Goal: Communication & Community: Participate in discussion

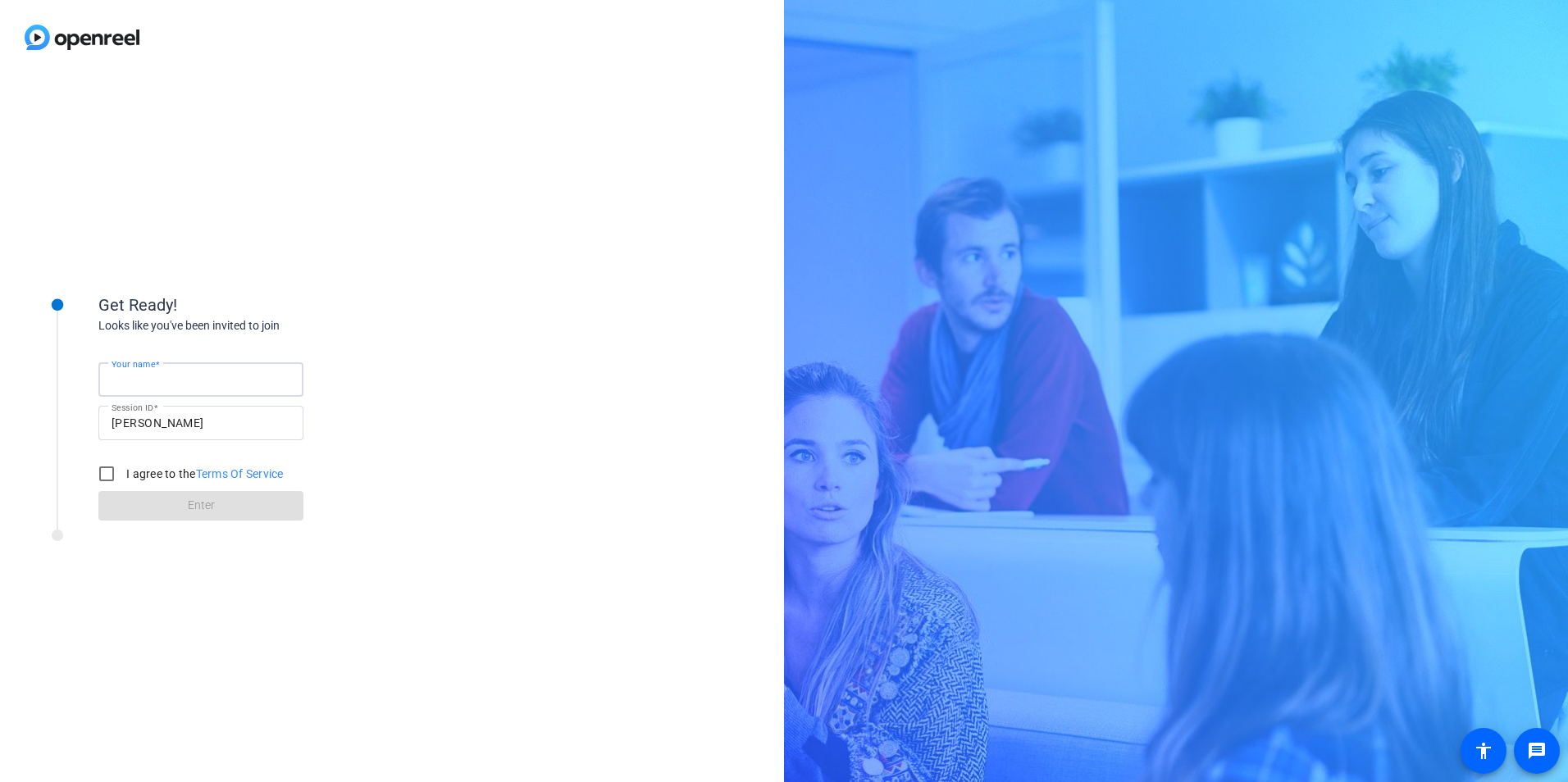
click at [205, 383] on input "Your name" at bounding box center [201, 379] width 179 height 19
click at [176, 378] on input "Your name" at bounding box center [201, 379] width 179 height 19
type input "[PERSON_NAME]"
click at [111, 468] on input "I agree to the Terms Of Service" at bounding box center [106, 473] width 33 height 33
checkbox input "true"
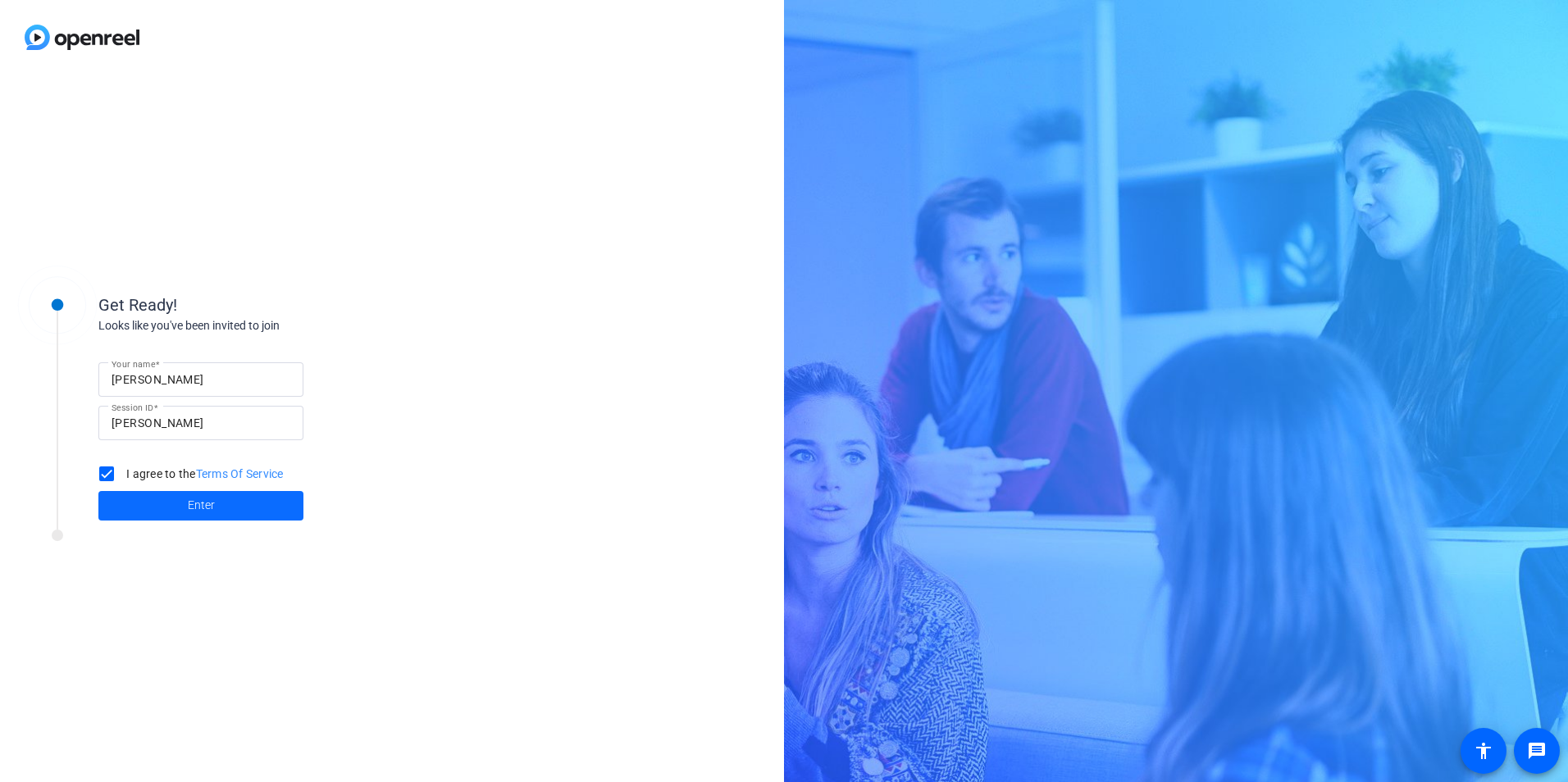
click at [171, 496] on span at bounding box center [201, 505] width 205 height 40
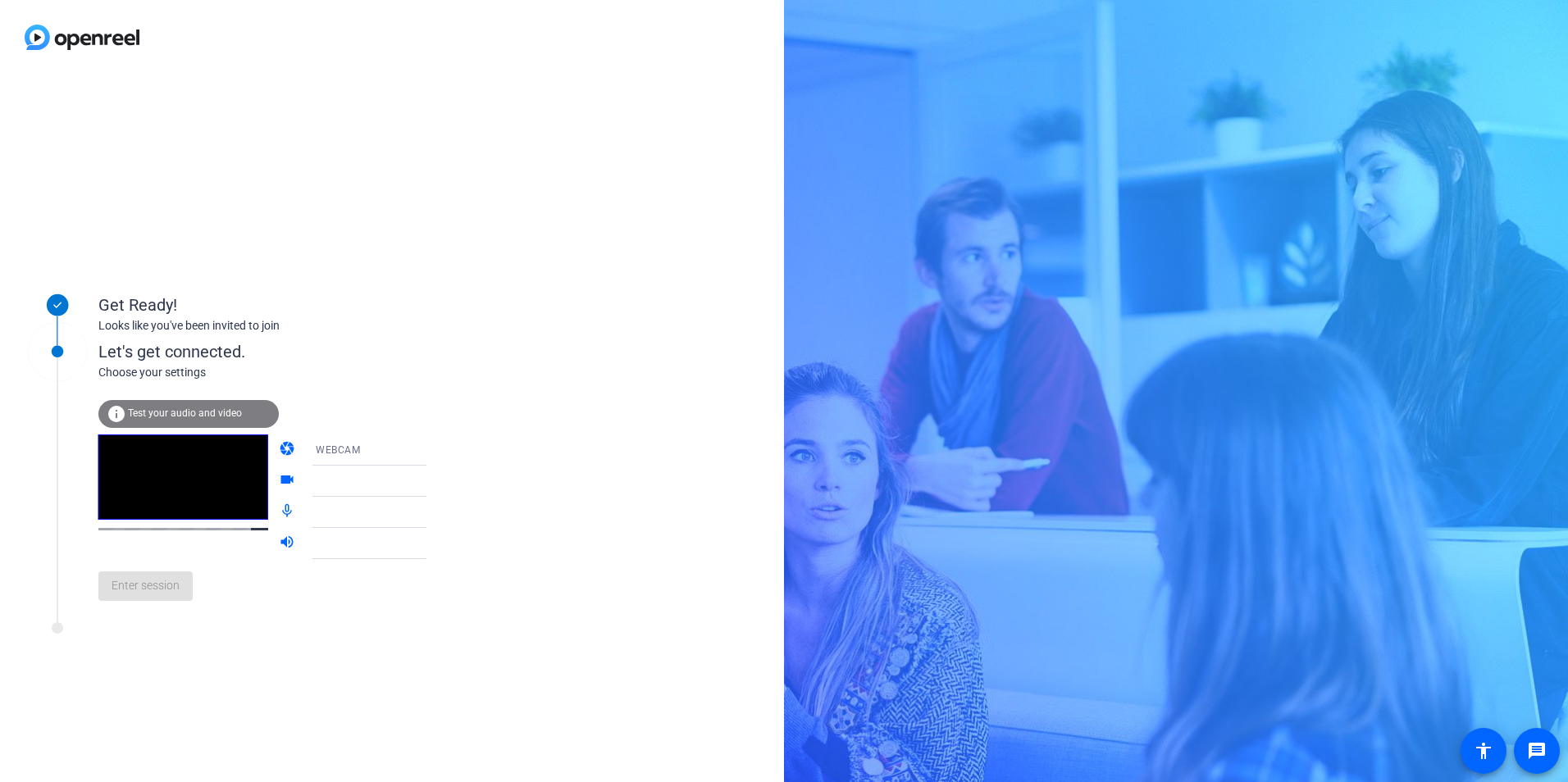
click at [351, 482] on div at bounding box center [376, 481] width 122 height 19
click at [356, 519] on div at bounding box center [376, 512] width 122 height 19
click at [157, 585] on div "Enter session" at bounding box center [279, 586] width 362 height 54
click at [153, 592] on span "Enter session" at bounding box center [145, 586] width 68 height 17
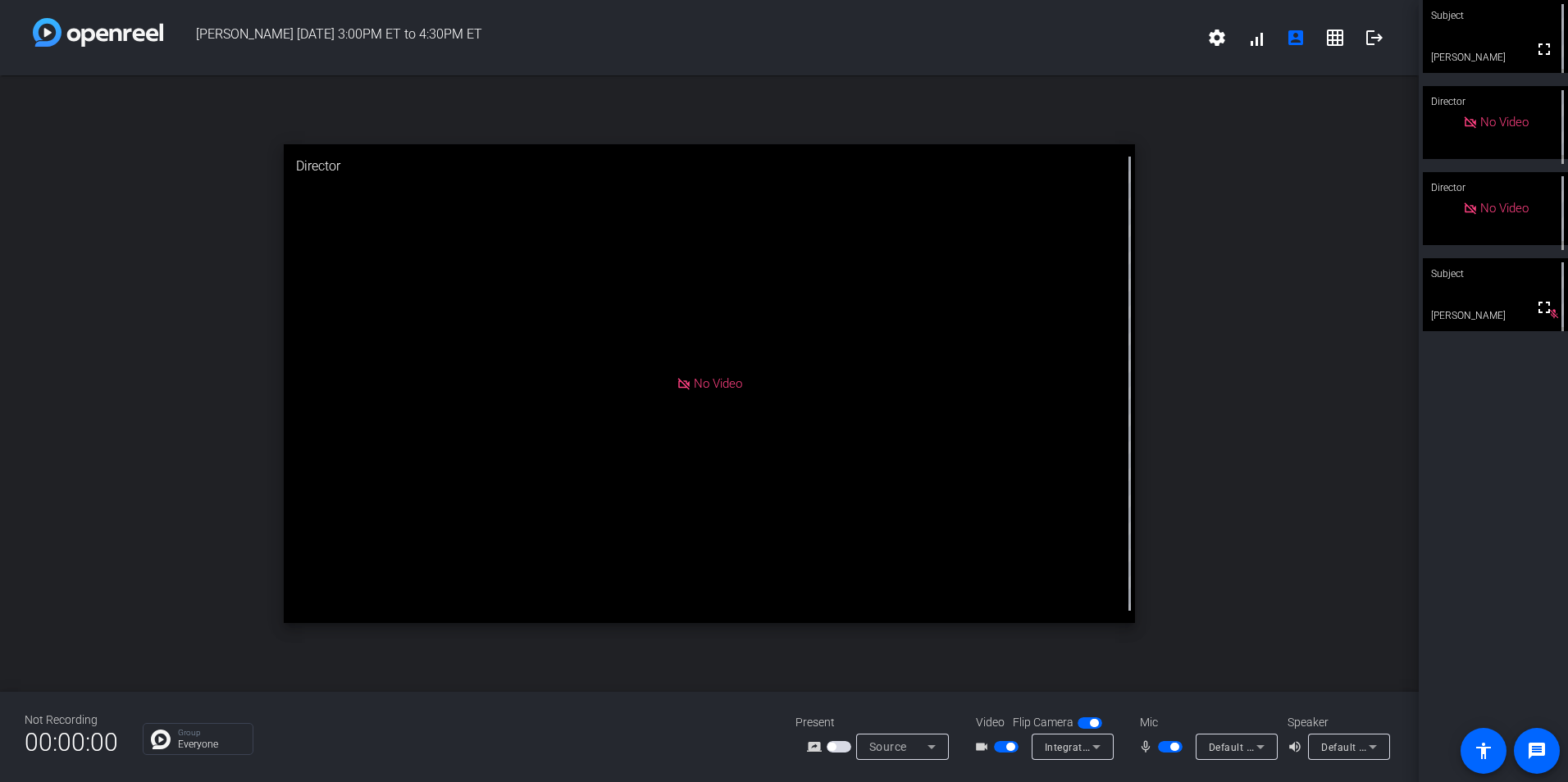
click at [1004, 745] on span "button" at bounding box center [1006, 748] width 24 height 12
click at [837, 747] on span "button" at bounding box center [838, 748] width 24 height 12
click at [1167, 747] on span "button" at bounding box center [1169, 748] width 24 height 12
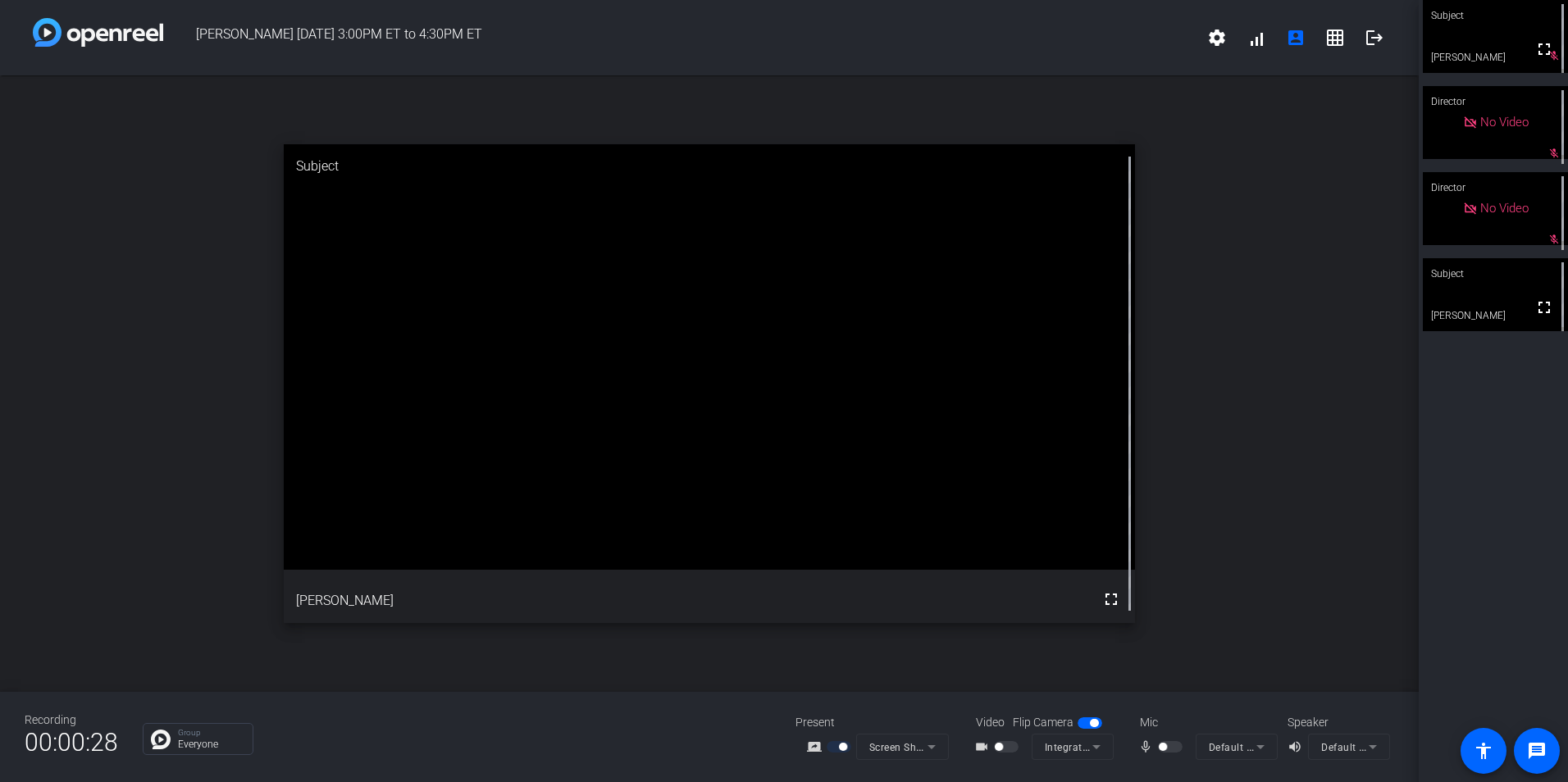
click at [1169, 747] on div at bounding box center [1171, 748] width 28 height 12
click at [1054, 15] on div "[PERSON_NAME] [DATE] 3:00PM ET to 4:30PM ET settings signal_cellular_alt accoun…" at bounding box center [709, 38] width 1418 height 76
click at [1171, 746] on div at bounding box center [1171, 748] width 28 height 12
click at [1169, 750] on div at bounding box center [1171, 748] width 28 height 12
click at [1147, 746] on mat-icon "mic_none" at bounding box center [1148, 747] width 19 height 19
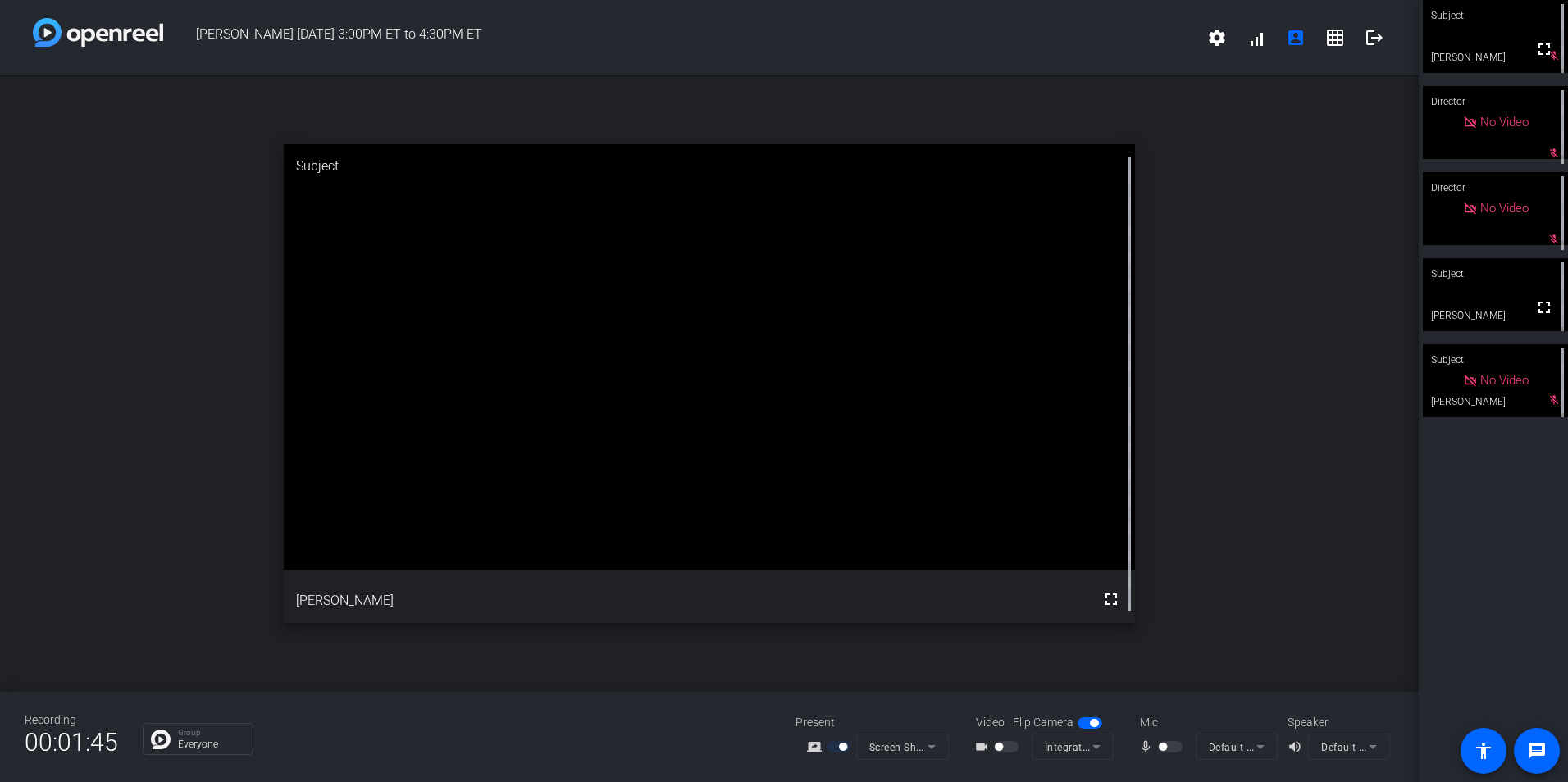
click at [1169, 746] on div at bounding box center [1171, 748] width 28 height 12
click at [1171, 745] on div at bounding box center [1171, 748] width 28 height 12
click at [1170, 746] on div at bounding box center [1171, 748] width 28 height 12
click at [1170, 747] on div at bounding box center [1171, 748] width 28 height 12
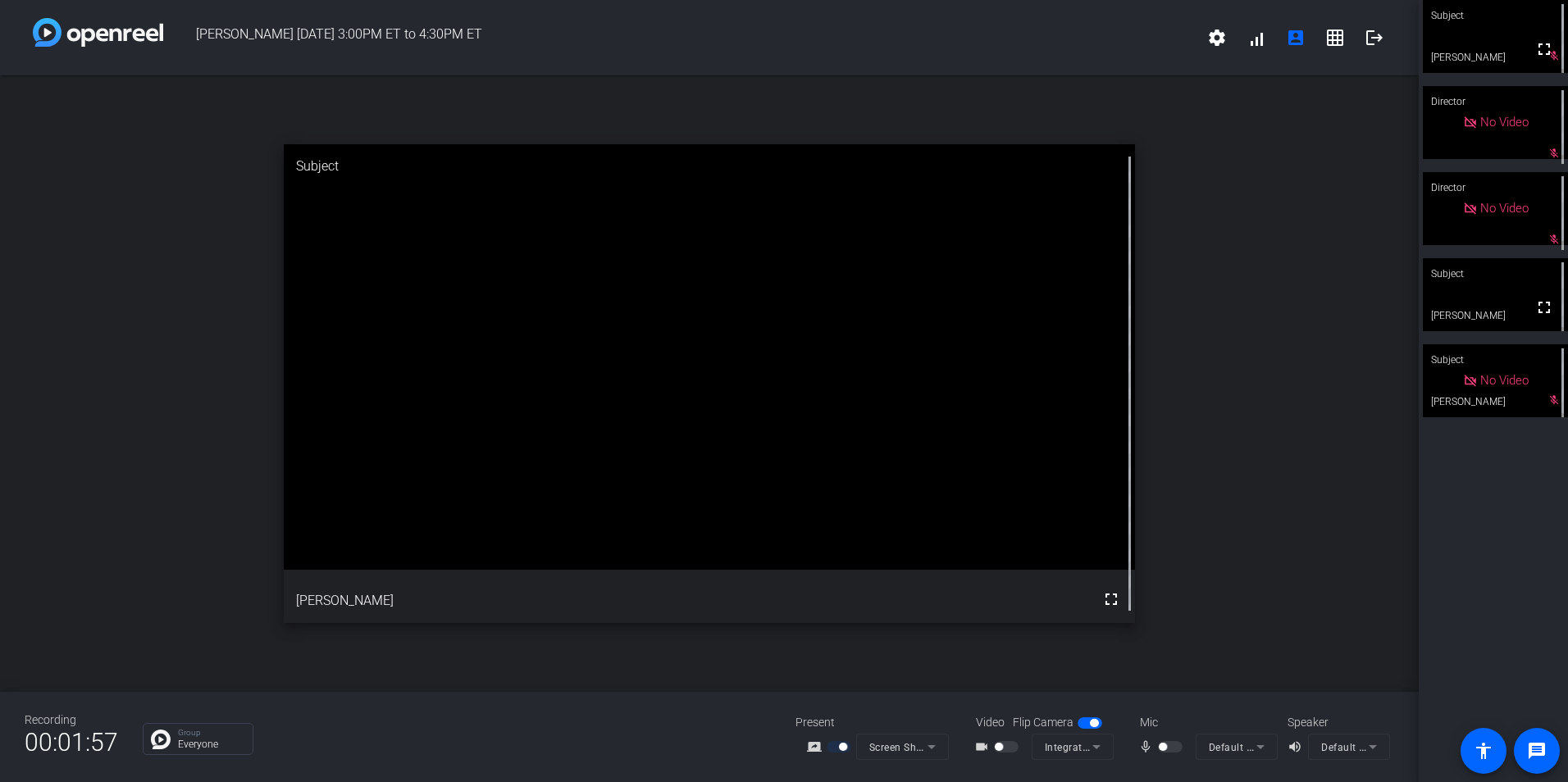
click at [1179, 744] on div at bounding box center [1171, 748] width 28 height 12
click at [1176, 746] on div at bounding box center [1171, 748] width 28 height 12
click at [1548, 57] on span at bounding box center [1544, 49] width 40 height 40
click at [1174, 745] on div at bounding box center [1171, 748] width 28 height 12
click at [382, 570] on video at bounding box center [709, 357] width 851 height 425
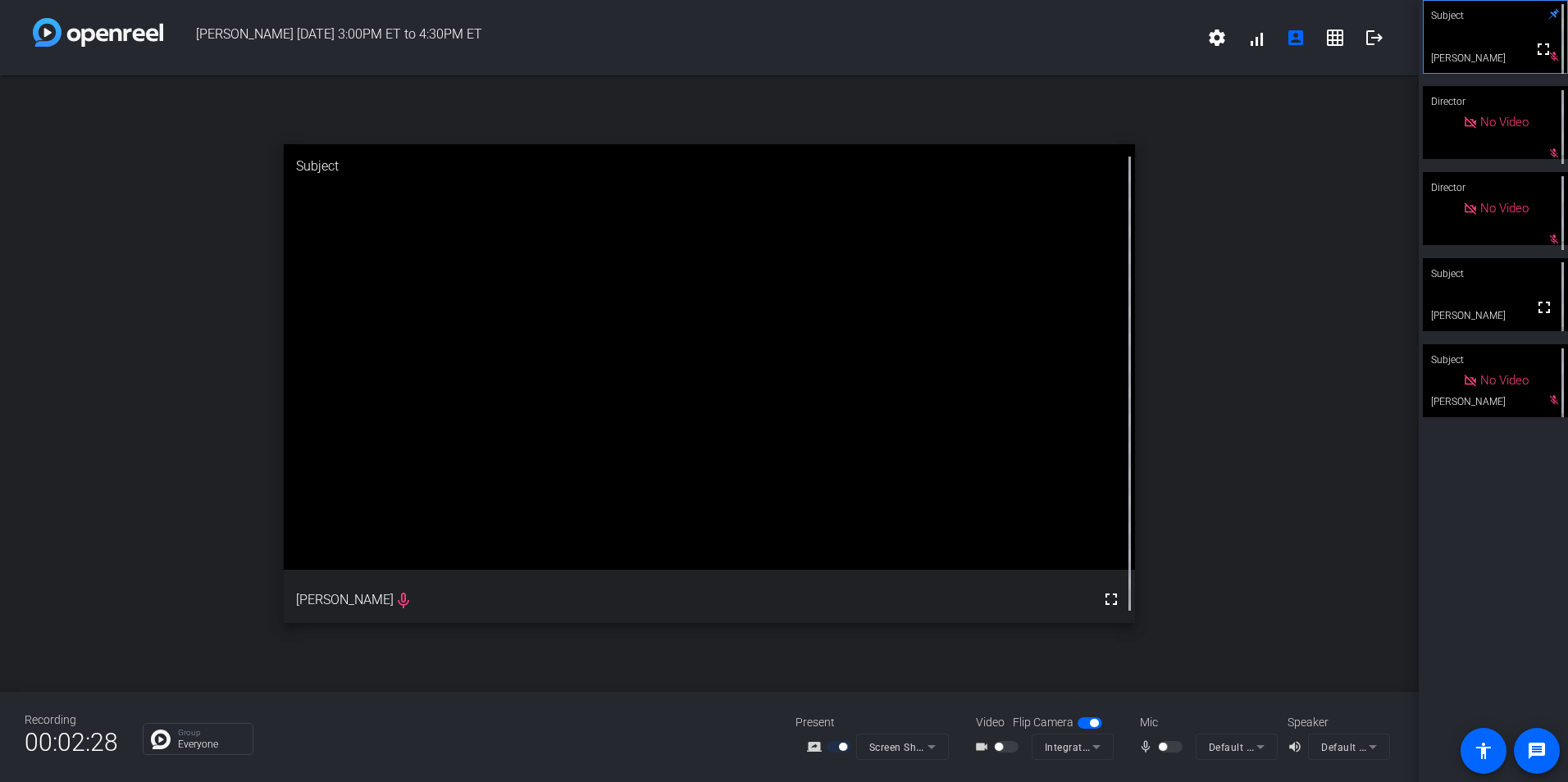
click at [382, 570] on video at bounding box center [709, 357] width 851 height 425
click at [1173, 746] on div at bounding box center [1171, 748] width 28 height 12
click at [1247, 749] on mat-form-field "Default - Headset Microphone (Jabra EVOLVE 20 MS)" at bounding box center [1237, 747] width 82 height 26
click at [1256, 746] on mat-form-field "Default - Headset Microphone (Jabra EVOLVE 20 MS)" at bounding box center [1237, 747] width 82 height 26
click at [1257, 746] on mat-form-field "Default - Headset Microphone (Jabra EVOLVE 20 MS)" at bounding box center [1237, 747] width 82 height 26
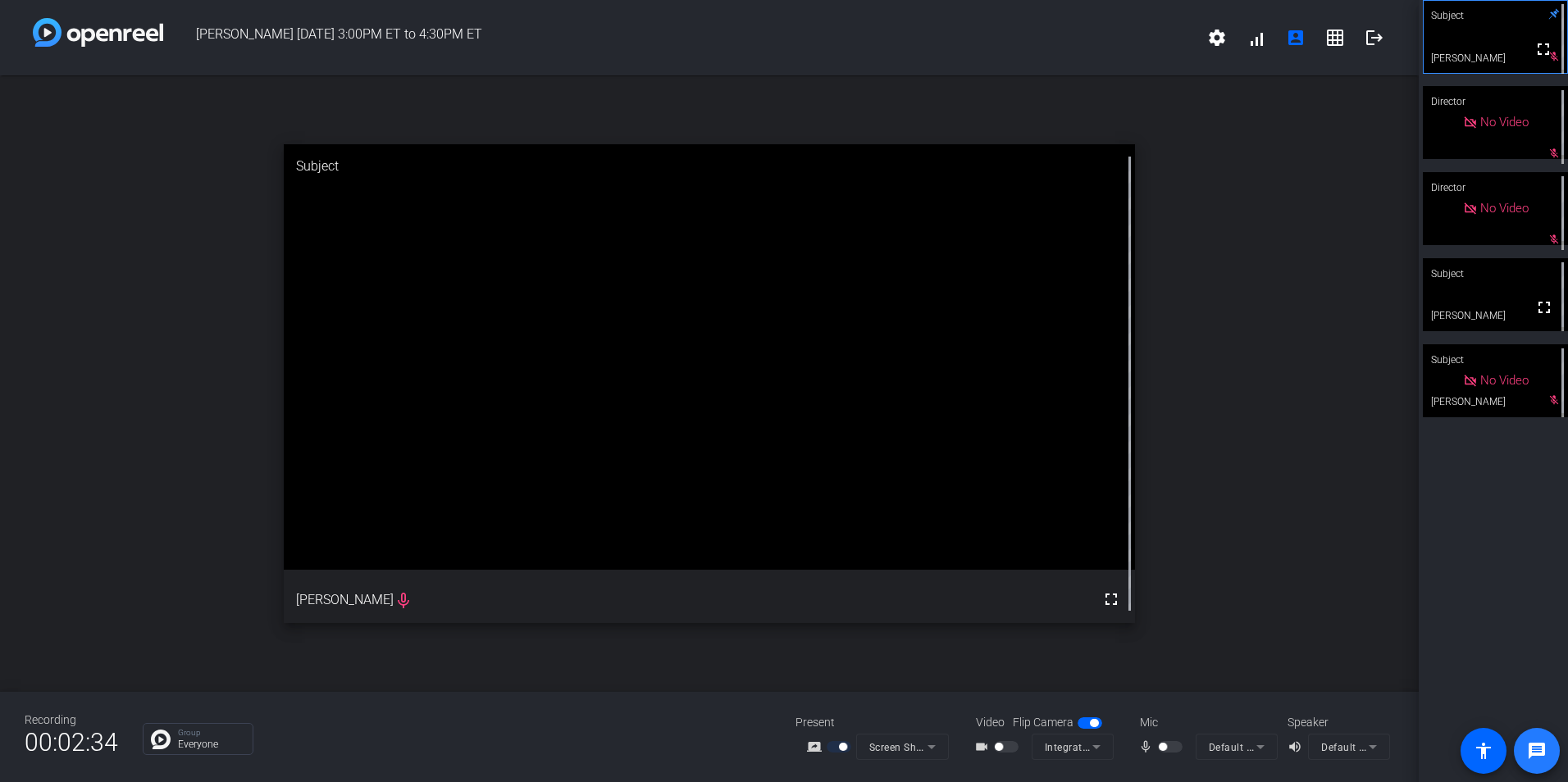
click at [1544, 743] on mat-icon "message" at bounding box center [1536, 751] width 19 height 19
drag, startPoint x: 1207, startPoint y: 682, endPoint x: 1199, endPoint y: 710, distance: 29.1
click at [1207, 682] on div "open_in_new Subject fullscreen [PERSON_NAME] mic_none" at bounding box center [709, 383] width 1418 height 616
click at [1169, 744] on div at bounding box center [1171, 748] width 28 height 12
click at [1169, 747] on div at bounding box center [1171, 748] width 28 height 12
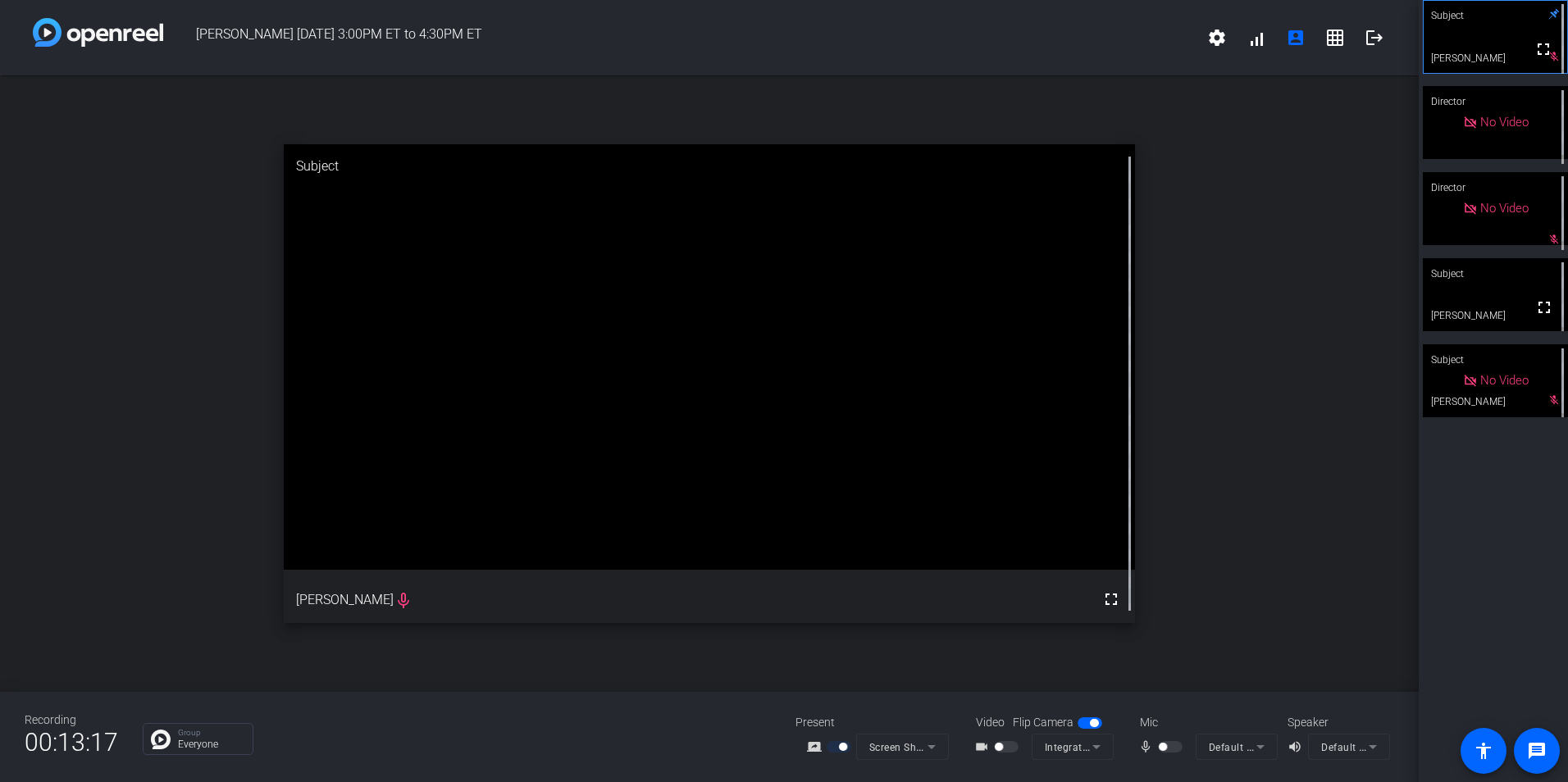
click at [1141, 748] on mat-icon "mic_none" at bounding box center [1148, 747] width 19 height 19
click at [1541, 754] on mat-icon "message" at bounding box center [1536, 751] width 19 height 19
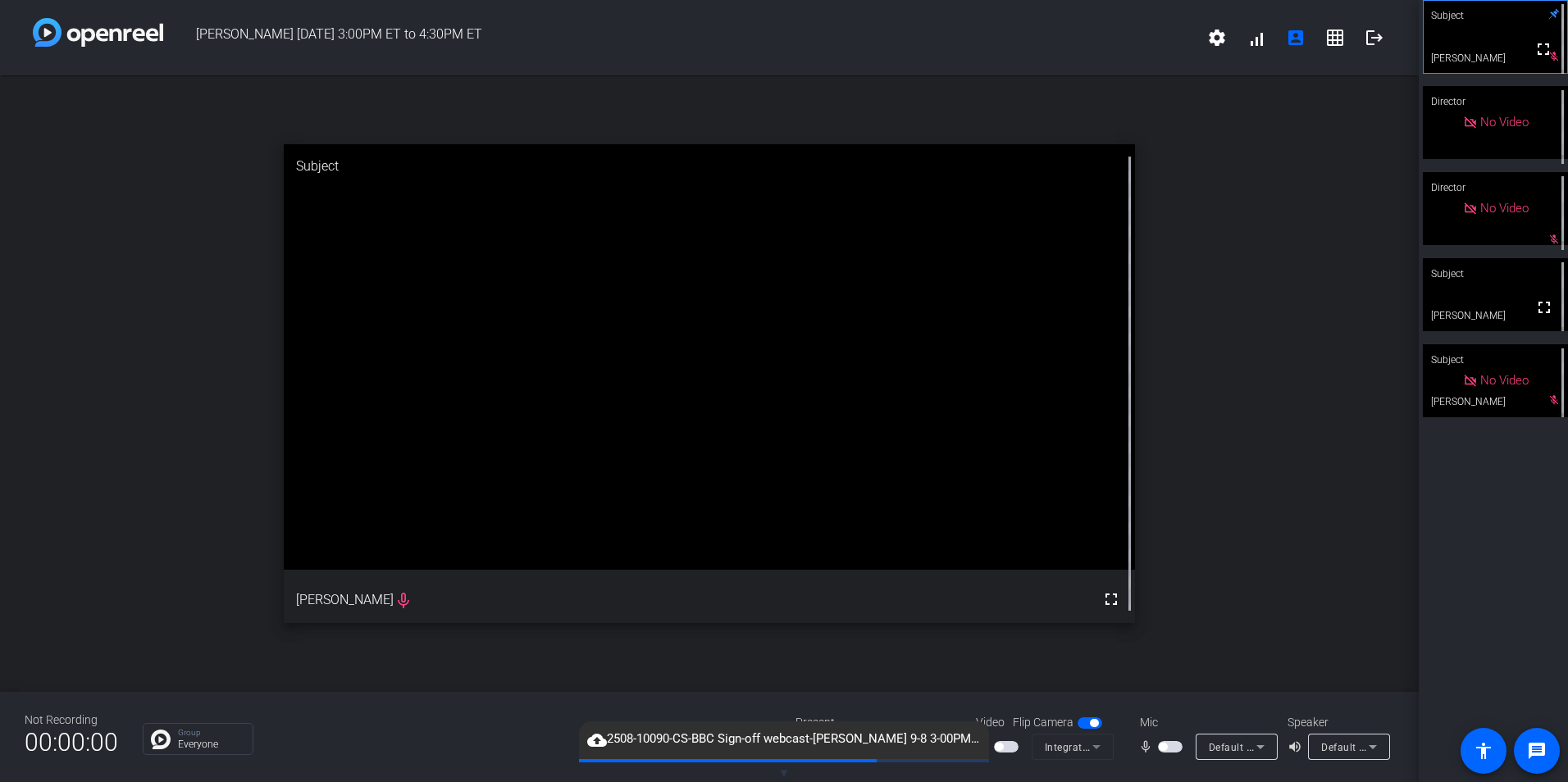
click at [1169, 747] on span "button" at bounding box center [1169, 748] width 24 height 12
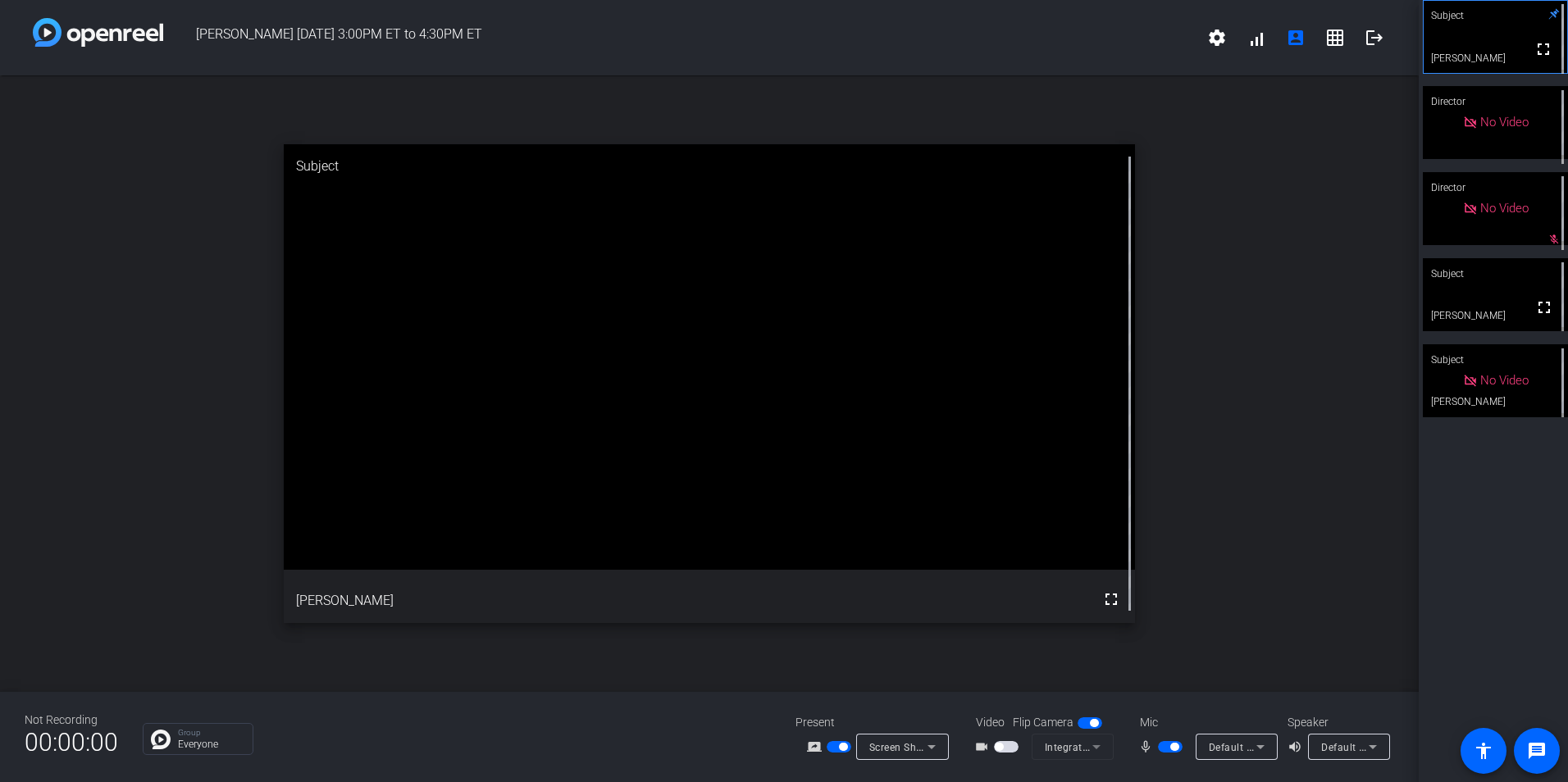
click at [915, 745] on span "Screen Sharing" at bounding box center [905, 748] width 72 height 13
click at [831, 745] on div at bounding box center [784, 391] width 1568 height 782
click at [839, 747] on span "button" at bounding box center [843, 748] width 8 height 8
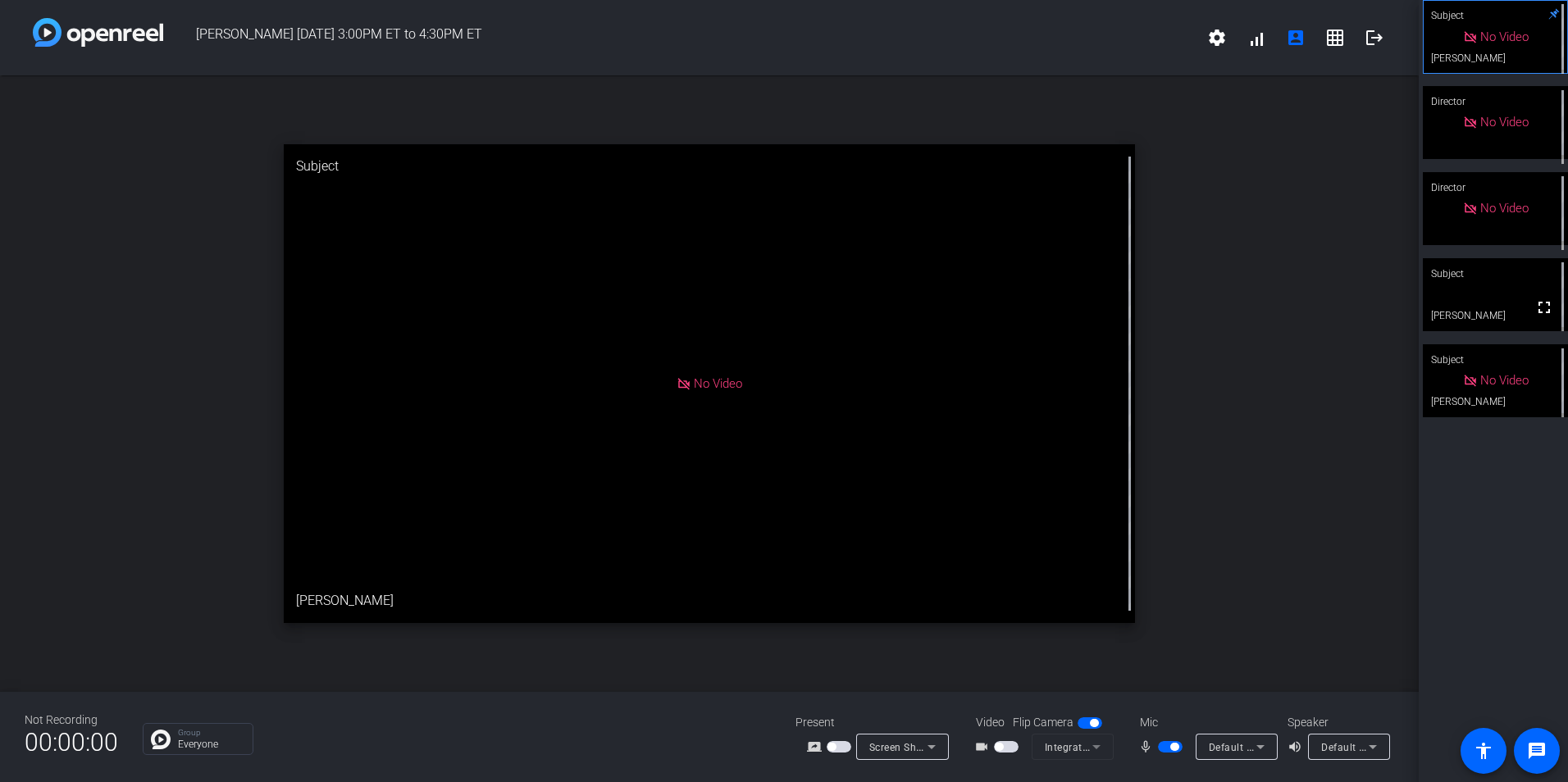
click at [838, 747] on span "button" at bounding box center [838, 748] width 24 height 12
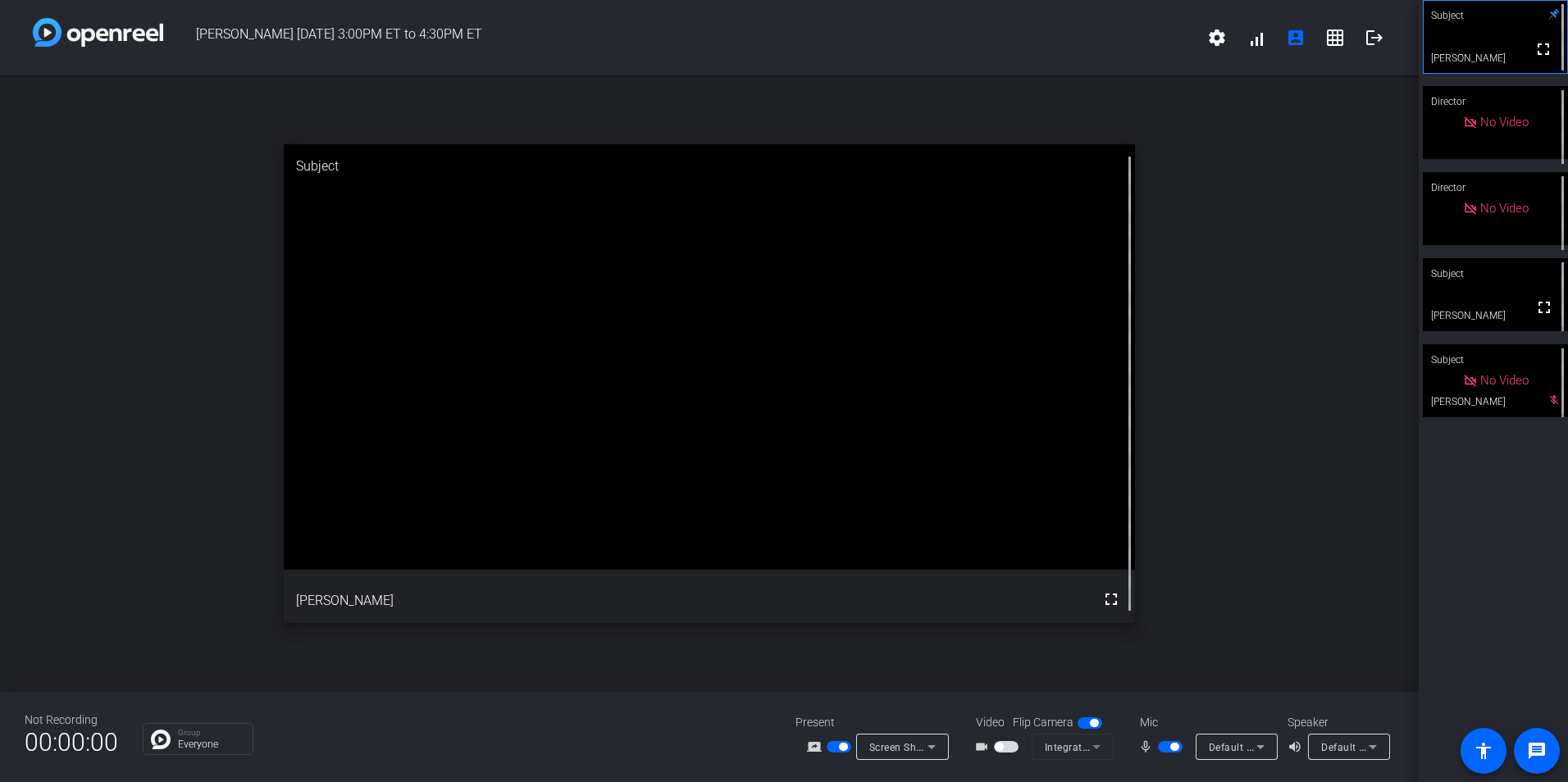
click at [887, 747] on span "Screen Sharing" at bounding box center [905, 748] width 72 height 13
click at [905, 673] on mat-option "Screen Sharing" at bounding box center [913, 684] width 115 height 33
click at [844, 748] on span "button" at bounding box center [843, 748] width 8 height 8
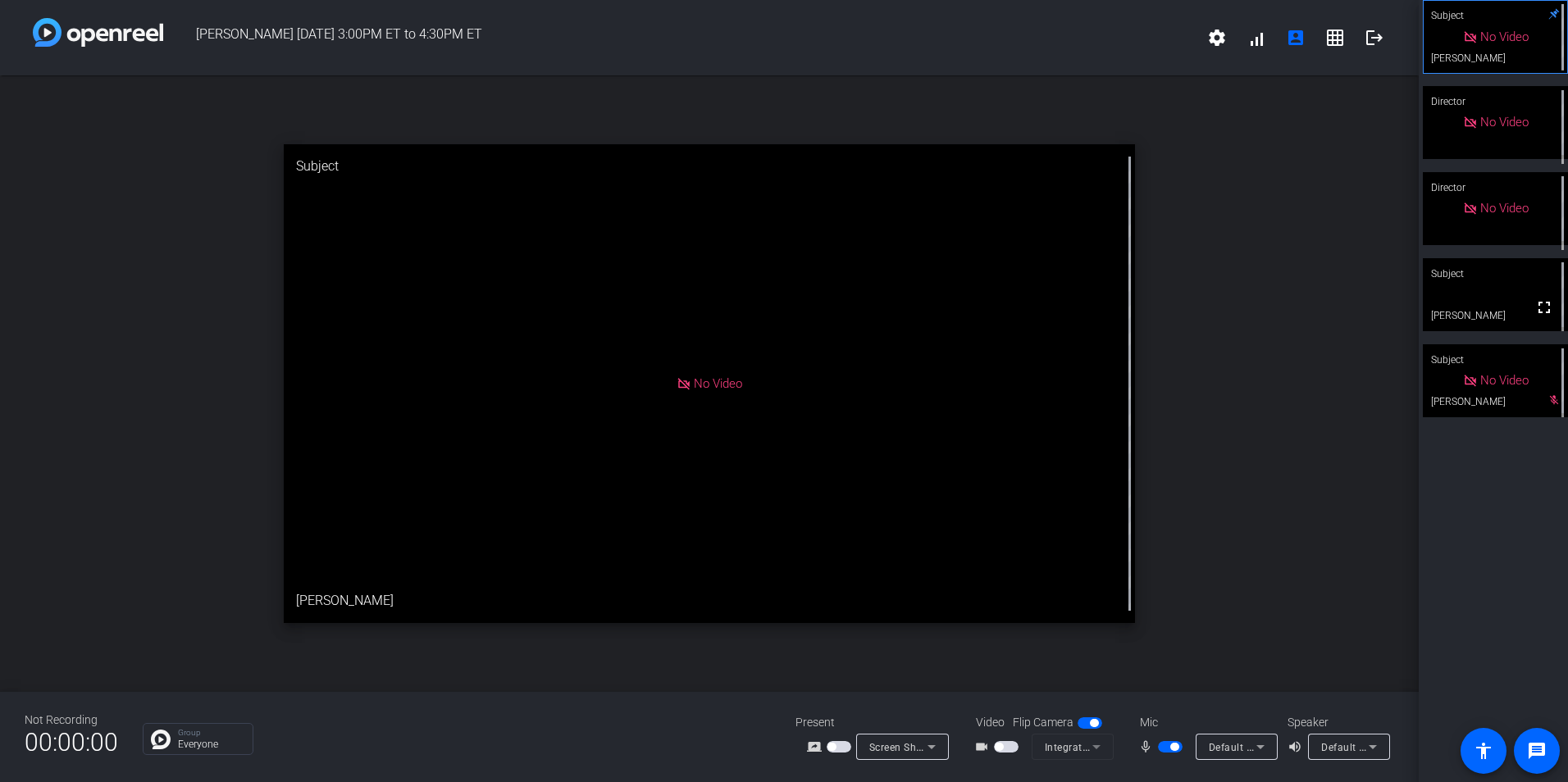
click at [843, 748] on span "button" at bounding box center [838, 748] width 24 height 12
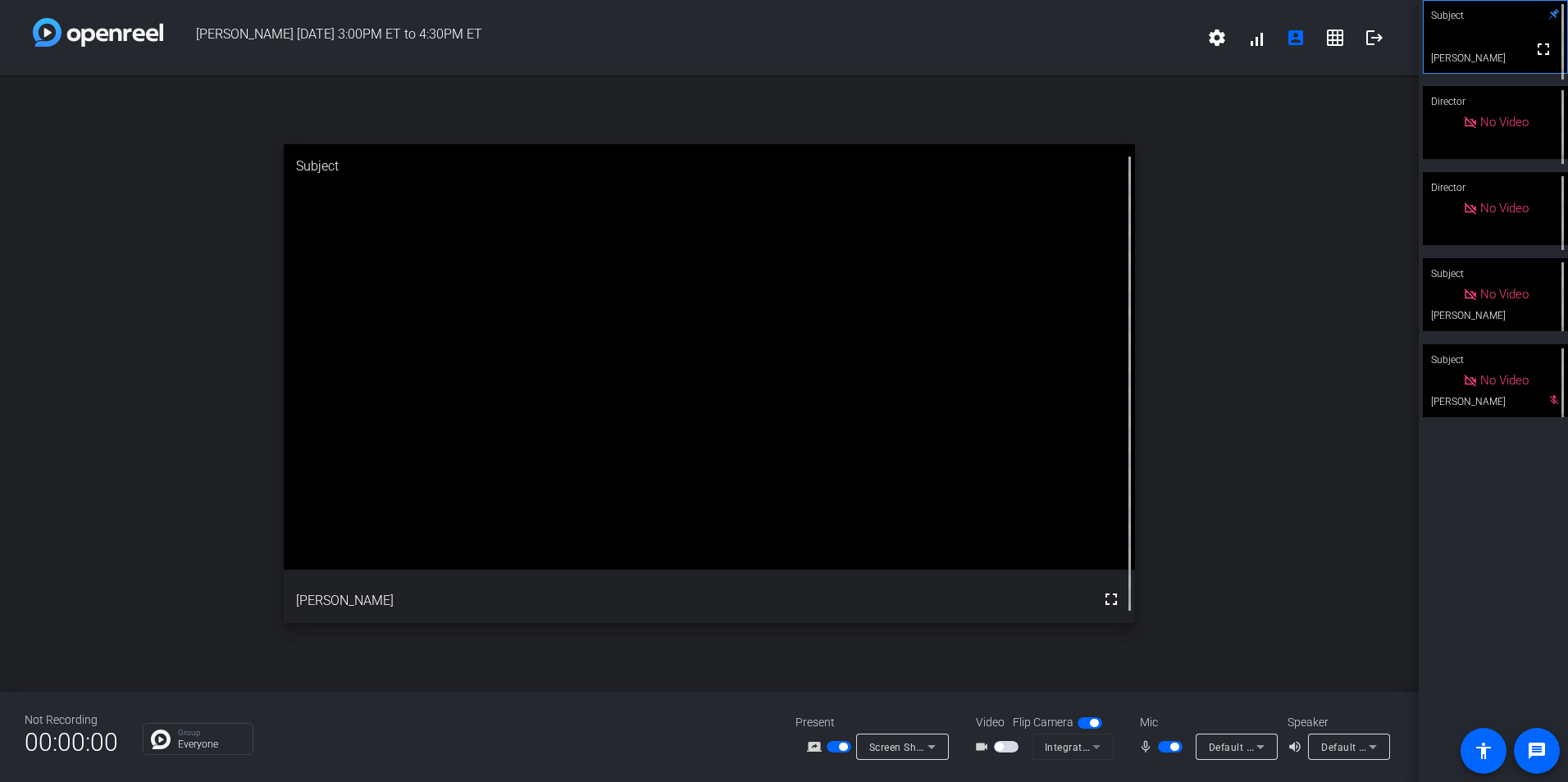
click at [879, 747] on span "Screen Sharing" at bounding box center [905, 748] width 72 height 13
click at [879, 687] on span "Screen Sharing" at bounding box center [898, 684] width 71 height 19
click at [834, 744] on span "button" at bounding box center [838, 748] width 24 height 12
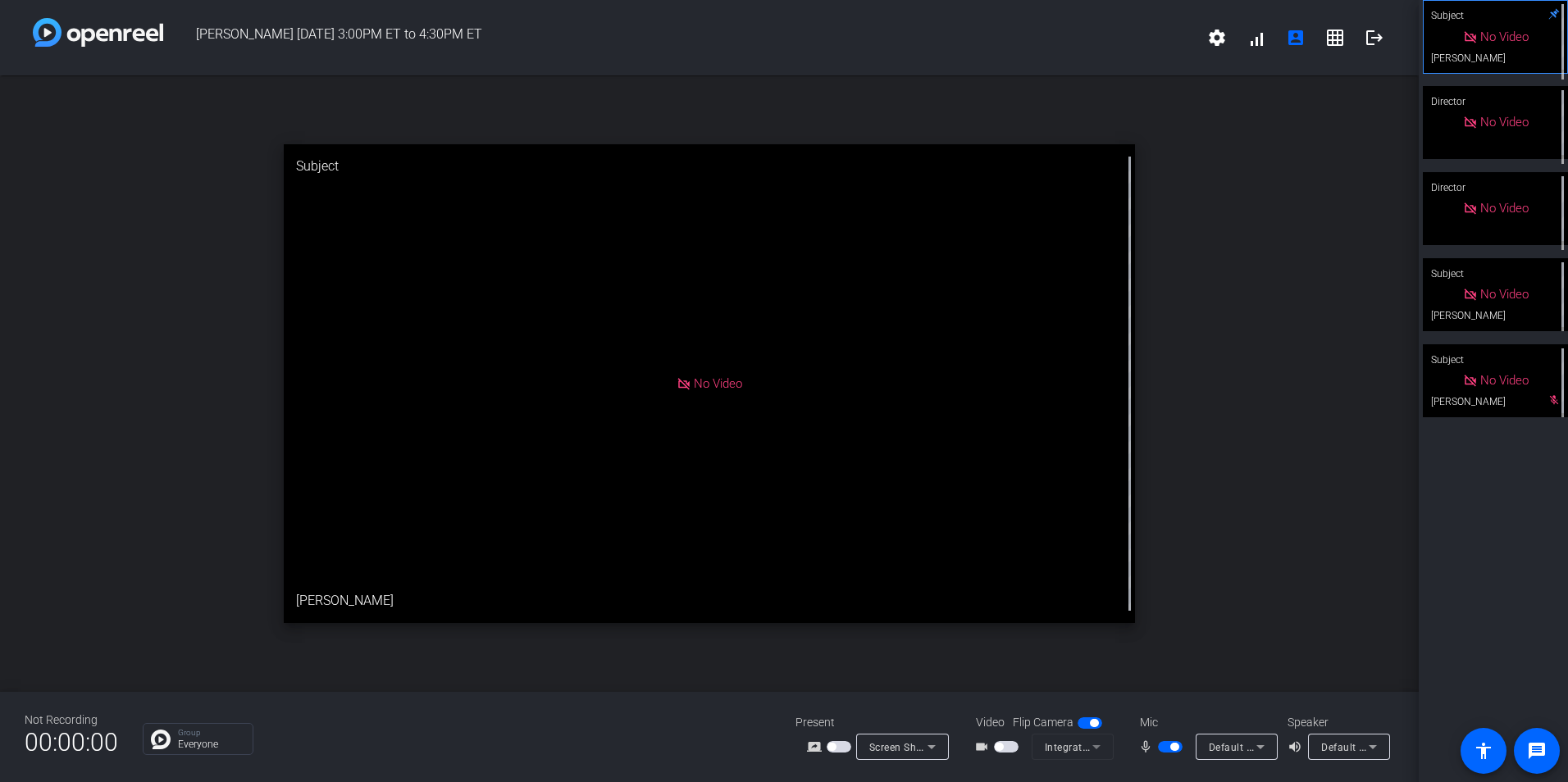
click at [837, 744] on span "button" at bounding box center [838, 748] width 24 height 12
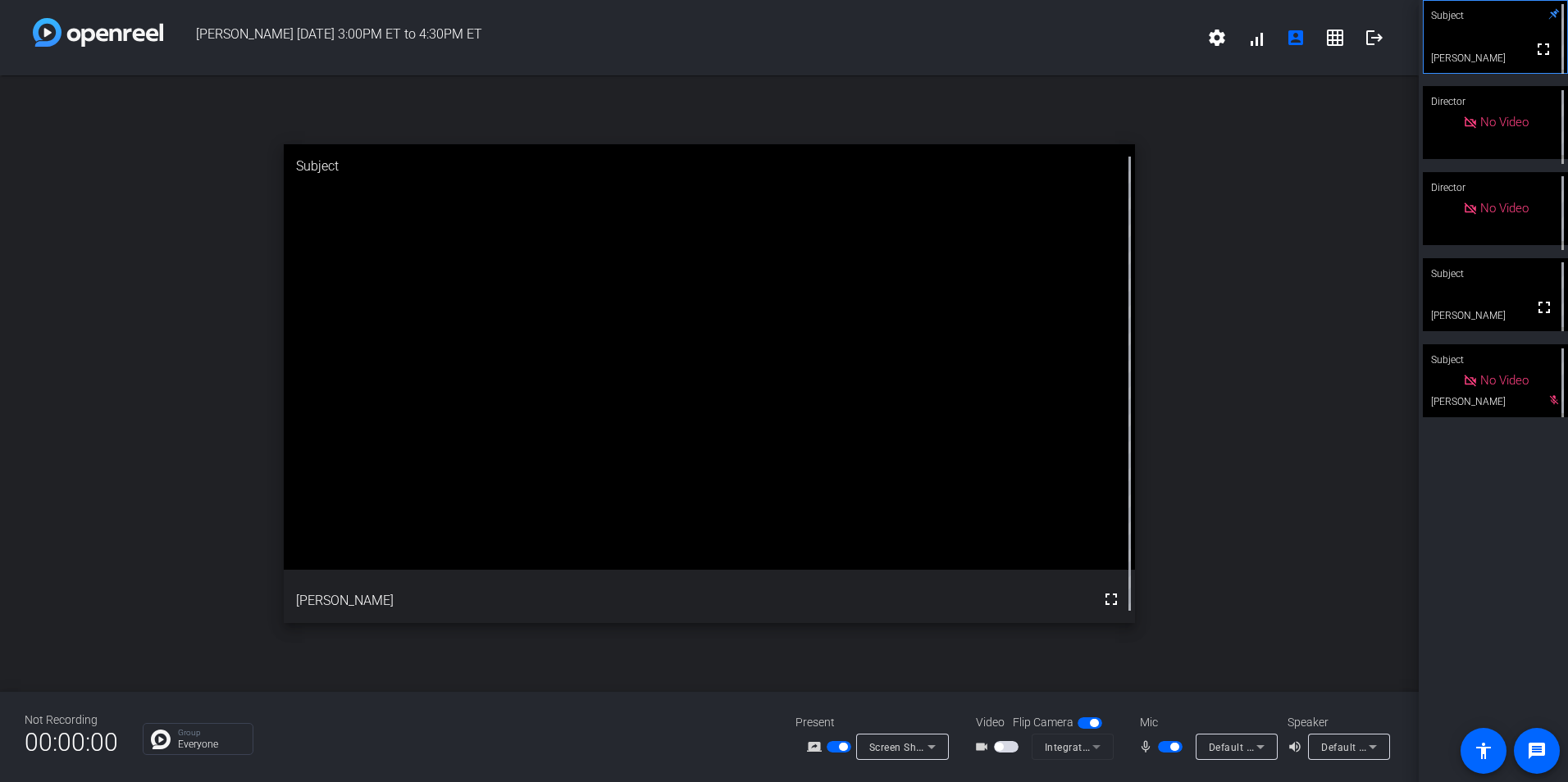
click at [1165, 746] on span "button" at bounding box center [1169, 748] width 24 height 12
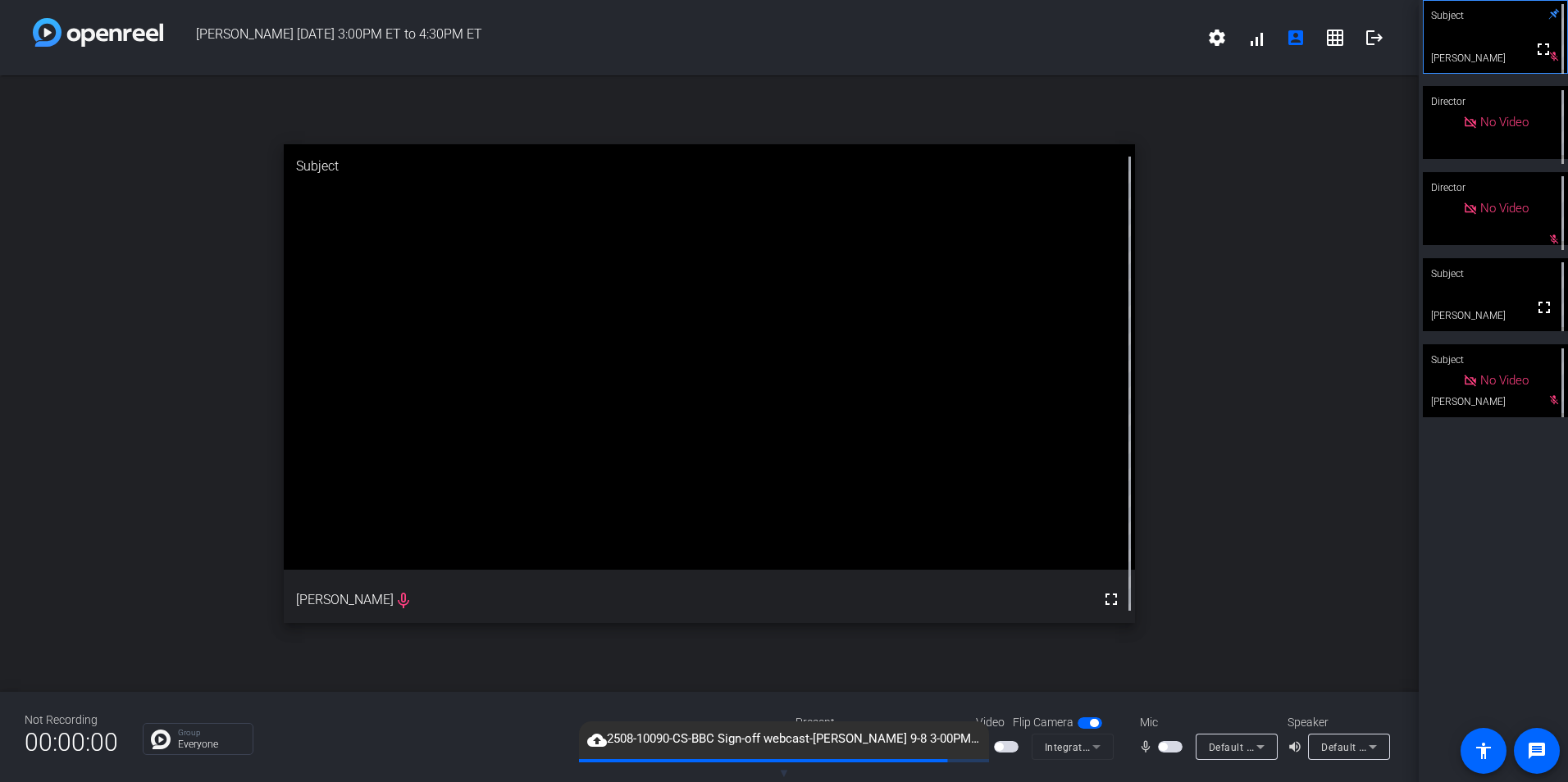
click at [1173, 747] on span "button" at bounding box center [1169, 748] width 24 height 12
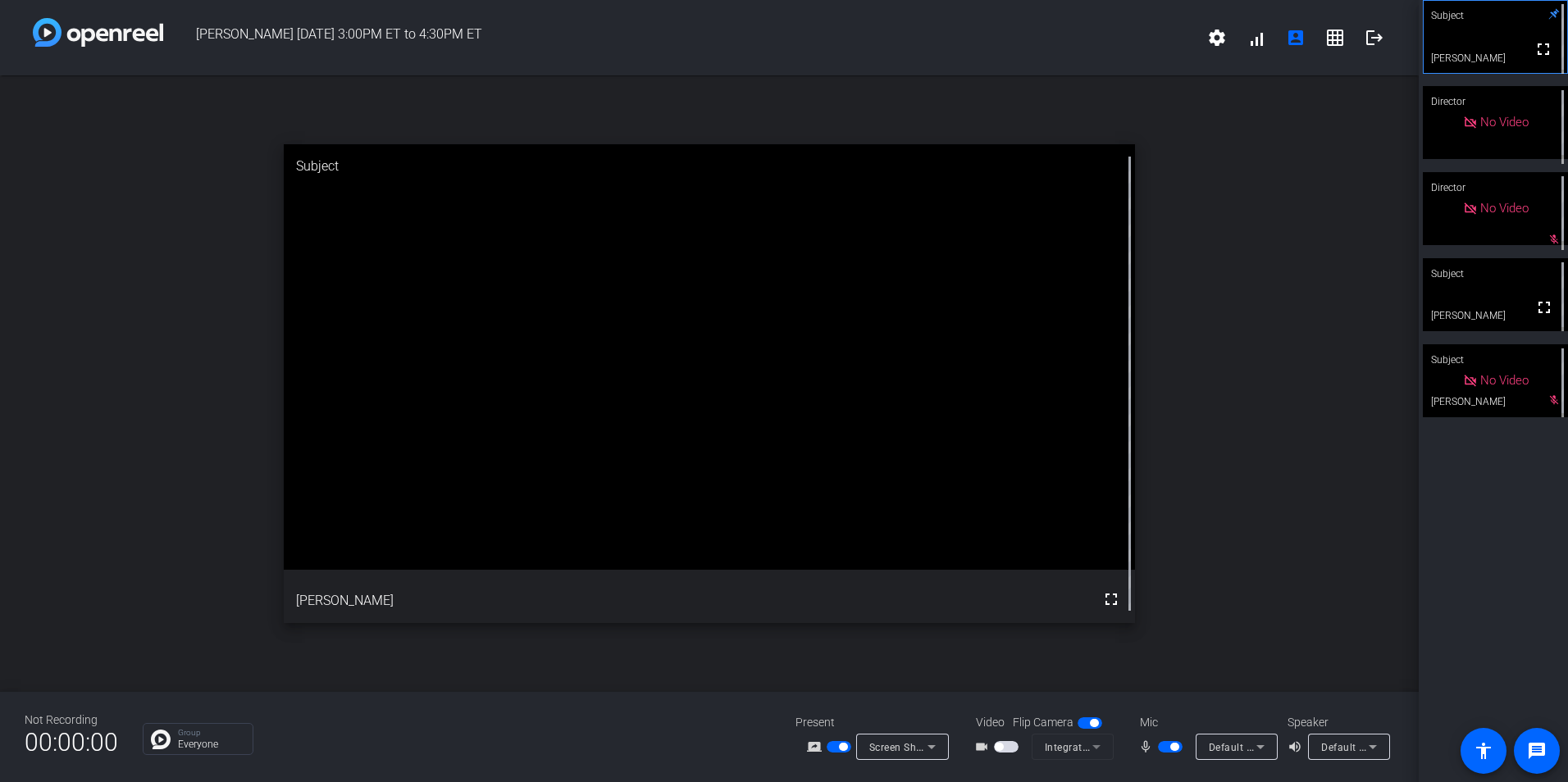
click at [839, 746] on span "button" at bounding box center [843, 748] width 8 height 8
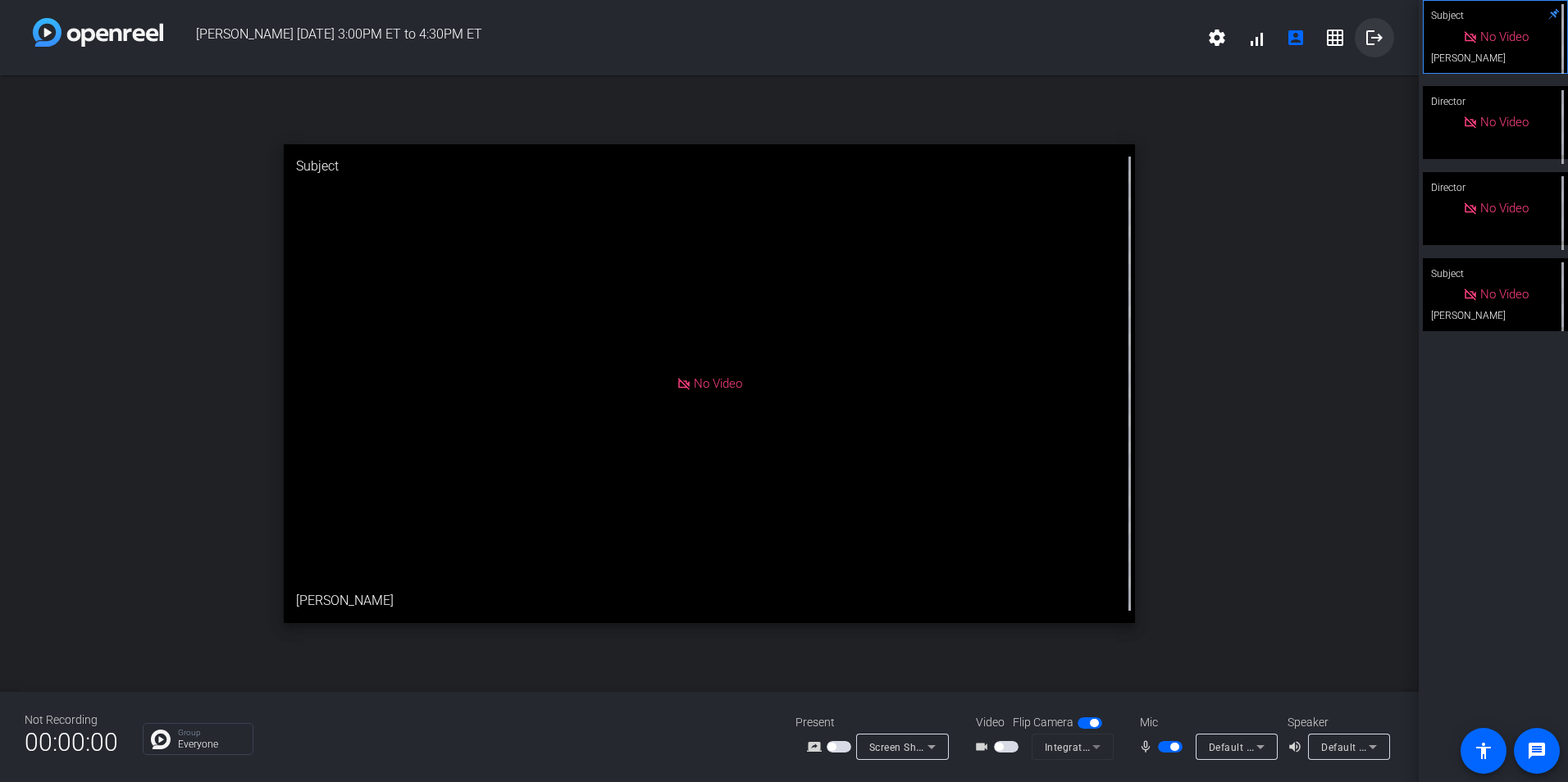
click at [1370, 40] on mat-icon "logout" at bounding box center [1374, 37] width 19 height 19
